Goal: Book appointment/travel/reservation

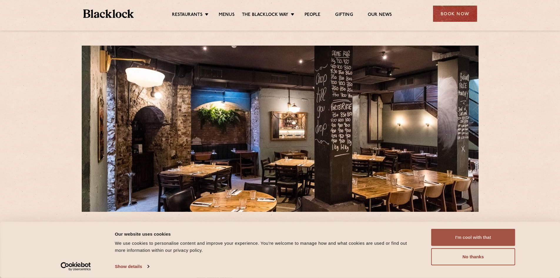
click at [478, 239] on button "I'm cool with that" at bounding box center [474, 237] width 84 height 17
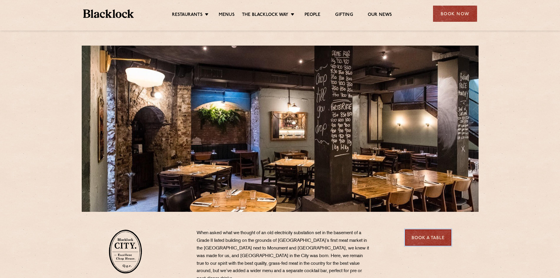
click at [429, 237] on link "Book a Table" at bounding box center [428, 237] width 46 height 16
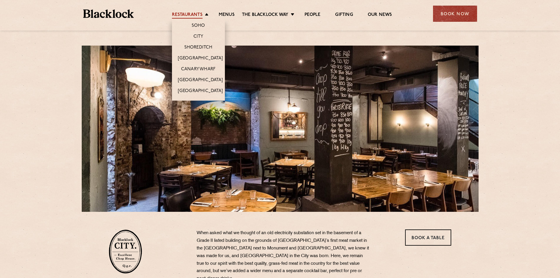
click at [196, 17] on link "Restaurants" at bounding box center [187, 15] width 31 height 6
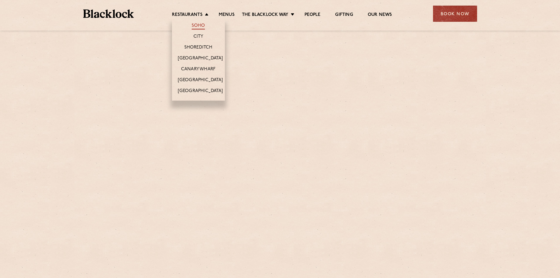
click at [199, 26] on link "Soho" at bounding box center [199, 26] width 14 height 6
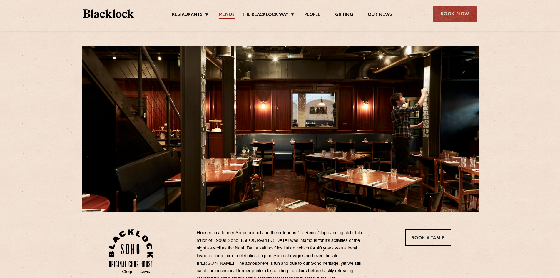
click at [225, 15] on link "Menus" at bounding box center [227, 15] width 16 height 6
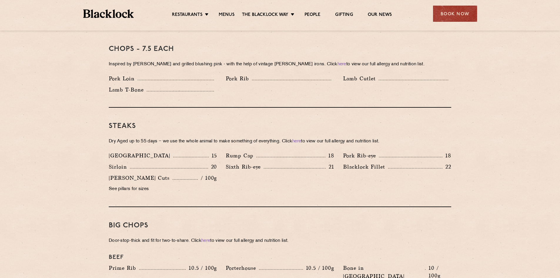
scroll to position [500, 0]
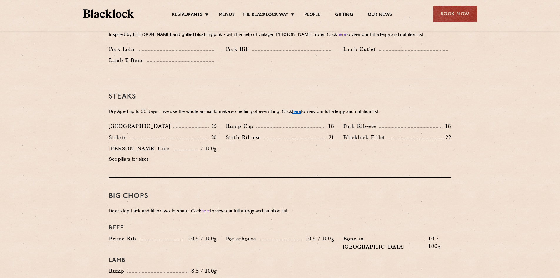
click at [301, 110] on link "here" at bounding box center [296, 112] width 9 height 4
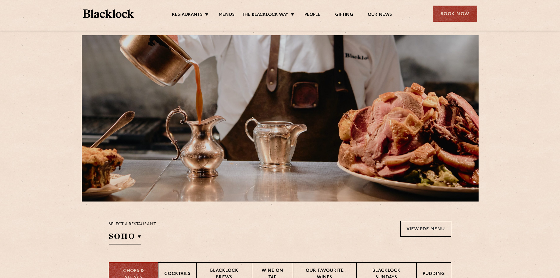
scroll to position [0, 0]
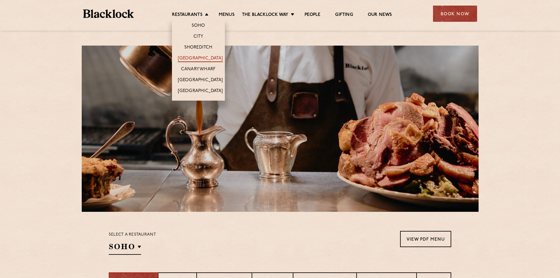
click at [197, 57] on link "[GEOGRAPHIC_DATA]" at bounding box center [200, 59] width 45 height 6
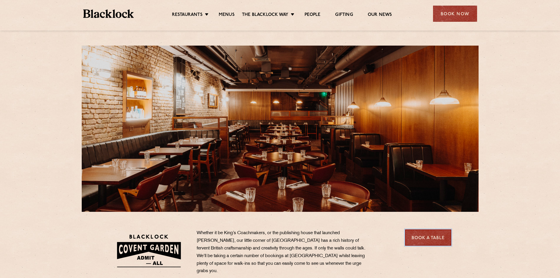
click at [431, 242] on link "Book a Table" at bounding box center [428, 237] width 46 height 16
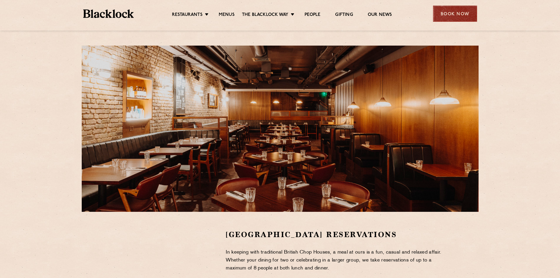
click at [449, 14] on div "Book Now" at bounding box center [455, 14] width 44 height 16
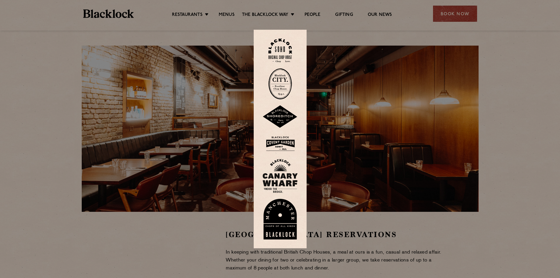
click at [503, 146] on div at bounding box center [280, 139] width 560 height 278
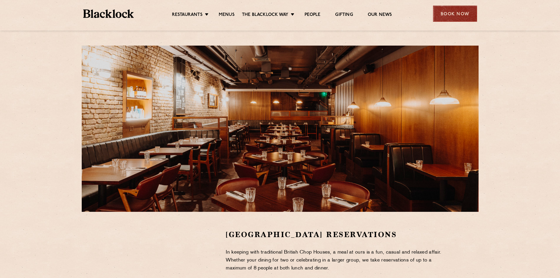
click at [456, 13] on div "Book Now" at bounding box center [455, 14] width 44 height 16
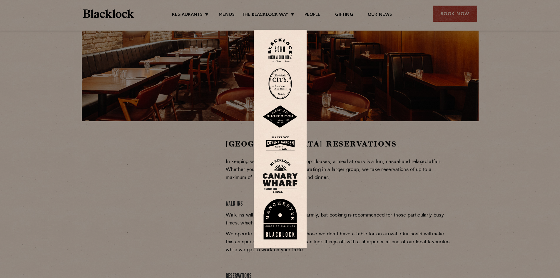
scroll to position [88, 0]
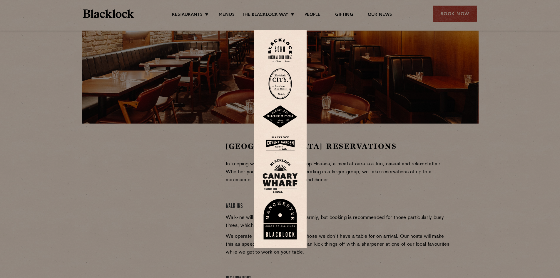
click at [143, 257] on div at bounding box center [280, 139] width 560 height 278
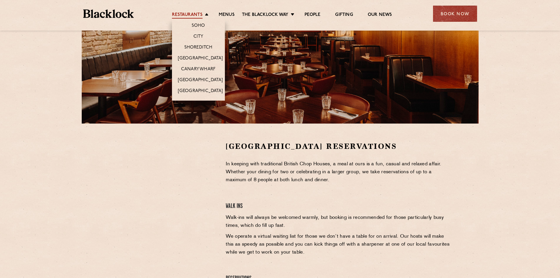
click at [201, 15] on link "Restaurants" at bounding box center [187, 15] width 31 height 6
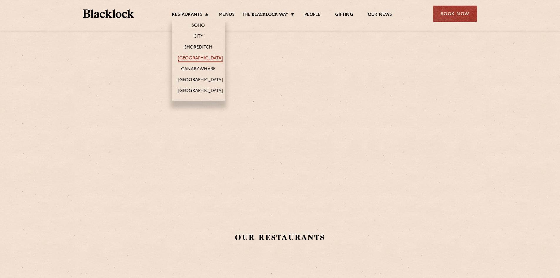
click at [202, 56] on link "[GEOGRAPHIC_DATA]" at bounding box center [200, 59] width 45 height 6
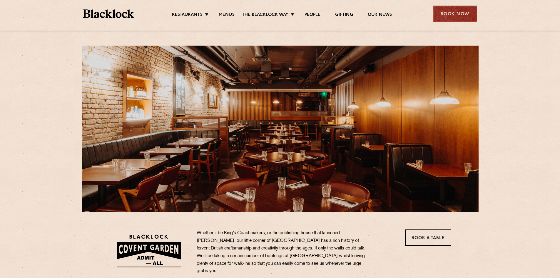
click at [452, 15] on div "Book Now" at bounding box center [455, 14] width 44 height 16
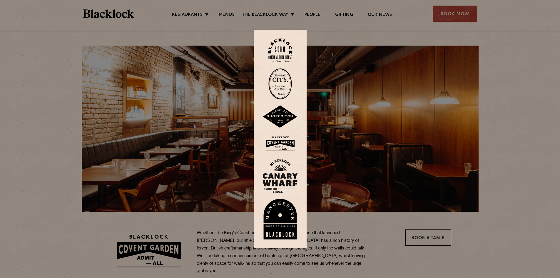
click at [233, 16] on div at bounding box center [280, 139] width 560 height 278
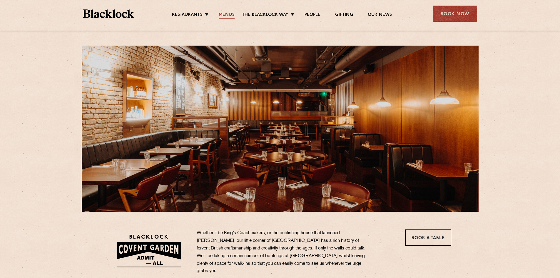
click at [227, 15] on link "Menus" at bounding box center [227, 15] width 16 height 6
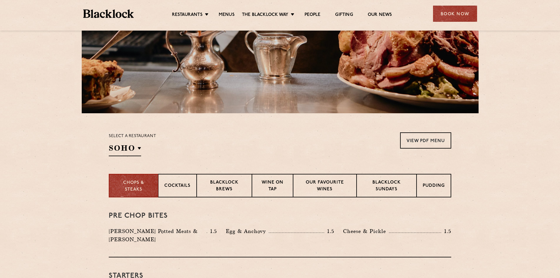
scroll to position [88, 0]
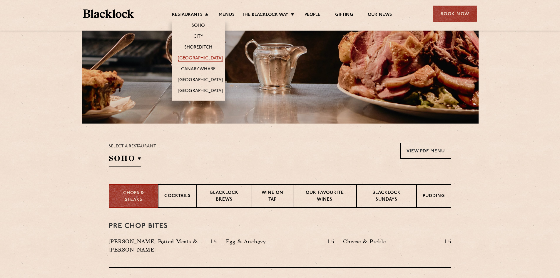
click at [195, 57] on link "[GEOGRAPHIC_DATA]" at bounding box center [200, 59] width 45 height 6
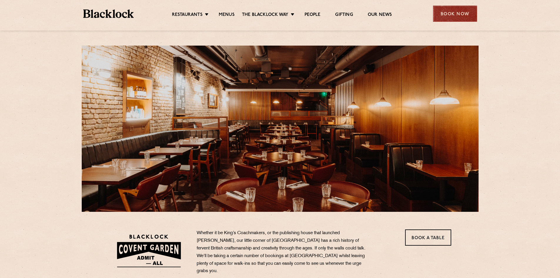
click at [460, 15] on div "Book Now" at bounding box center [455, 14] width 44 height 16
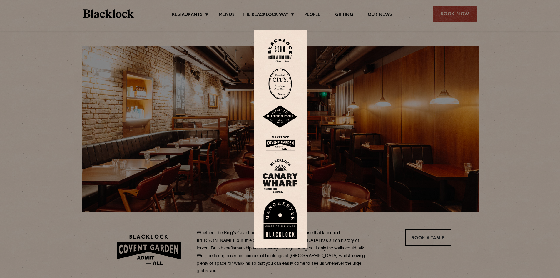
click at [503, 67] on div at bounding box center [280, 139] width 560 height 278
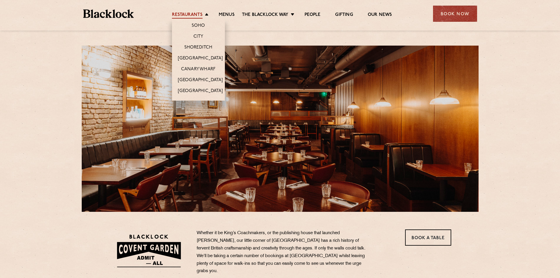
click at [199, 16] on link "Restaurants" at bounding box center [187, 15] width 31 height 6
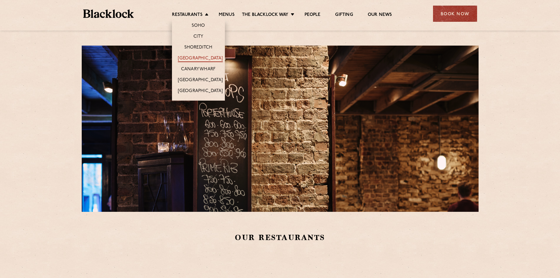
click at [198, 60] on link "[GEOGRAPHIC_DATA]" at bounding box center [200, 59] width 45 height 6
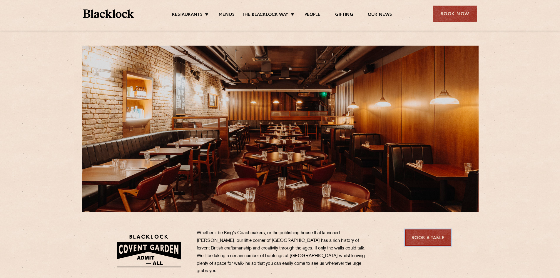
click at [435, 239] on link "Book a Table" at bounding box center [428, 237] width 46 height 16
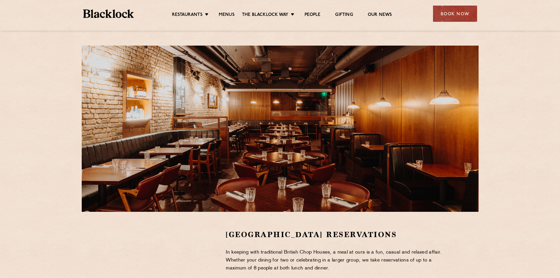
click at [532, 125] on div "Covent Garden Reservations In keeping with traditional British Chop Houses, a m…" at bounding box center [280, 211] width 560 height 422
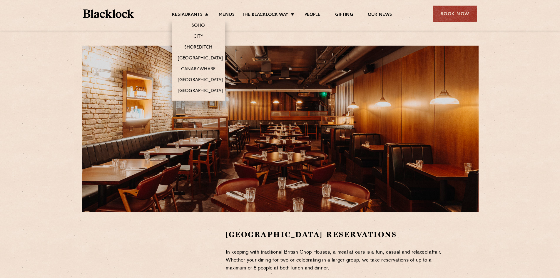
click at [204, 14] on li "Restaurants [GEOGRAPHIC_DATA] [GEOGRAPHIC_DATA] [GEOGRAPHIC_DATA] [GEOGRAPHIC_D…" at bounding box center [191, 15] width 39 height 6
click at [205, 90] on link "[GEOGRAPHIC_DATA]" at bounding box center [200, 91] width 45 height 6
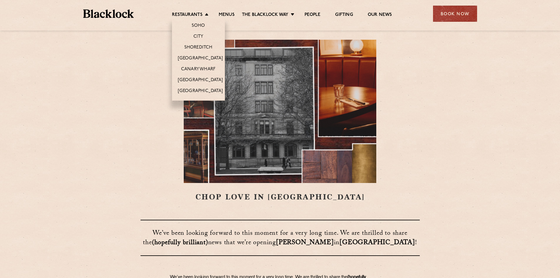
click at [204, 15] on li "Restaurants Soho City Shoreditch Covent Garden Canary Wharf Manchester Birmingh…" at bounding box center [191, 15] width 39 height 6
click at [194, 80] on link "[GEOGRAPHIC_DATA]" at bounding box center [200, 80] width 45 height 6
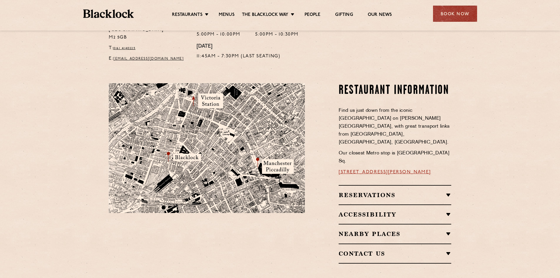
scroll to position [294, 0]
